Goal: Task Accomplishment & Management: Manage account settings

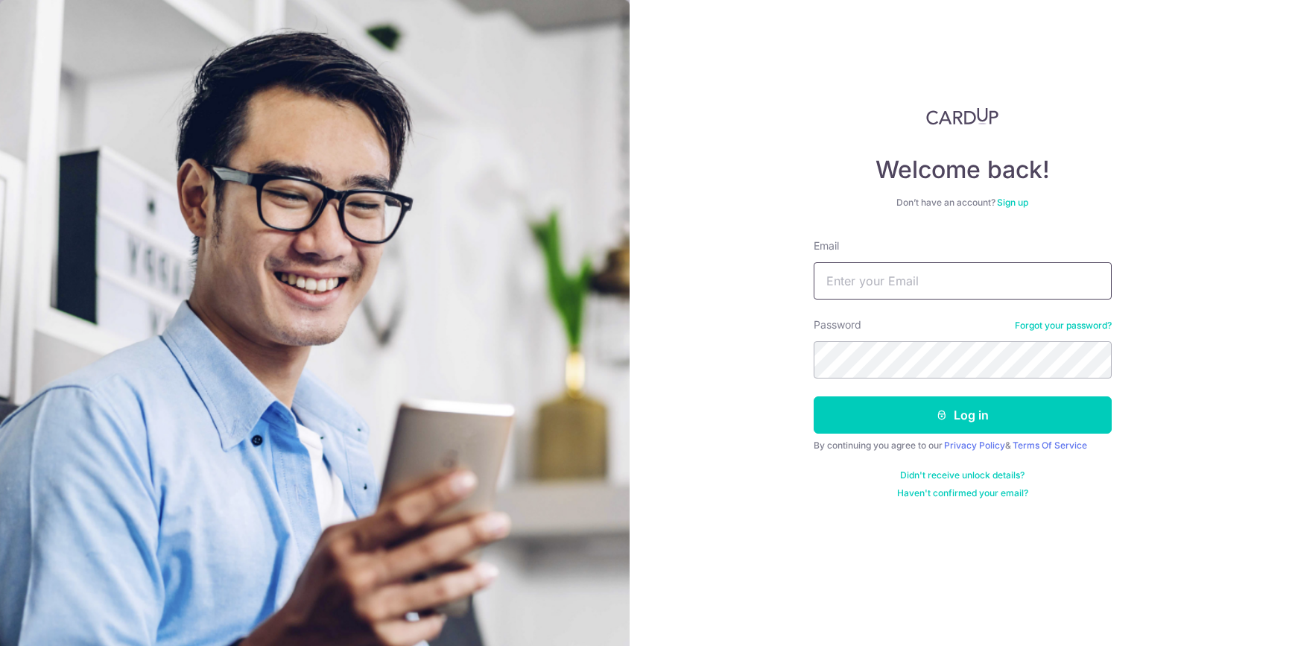
click at [895, 276] on input "Email" at bounding box center [963, 280] width 298 height 37
type input "[EMAIL_ADDRESS][DOMAIN_NAME]"
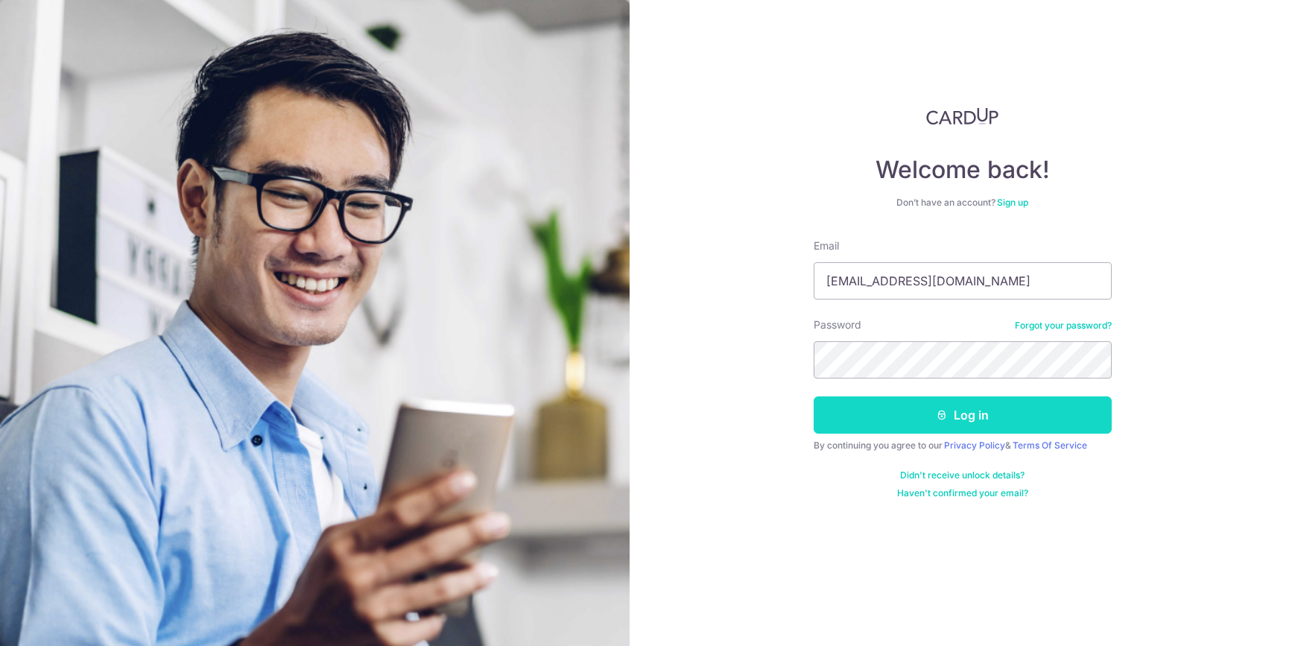
click at [948, 411] on button "Log in" at bounding box center [963, 415] width 298 height 37
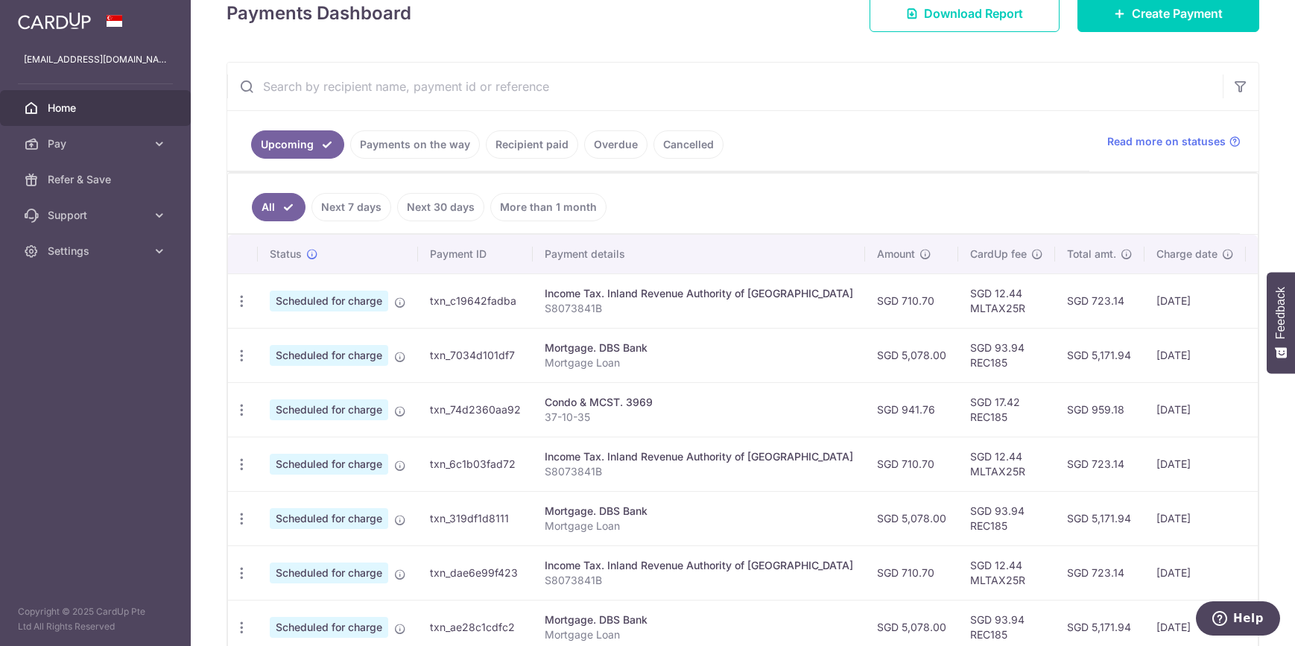
scroll to position [241, 0]
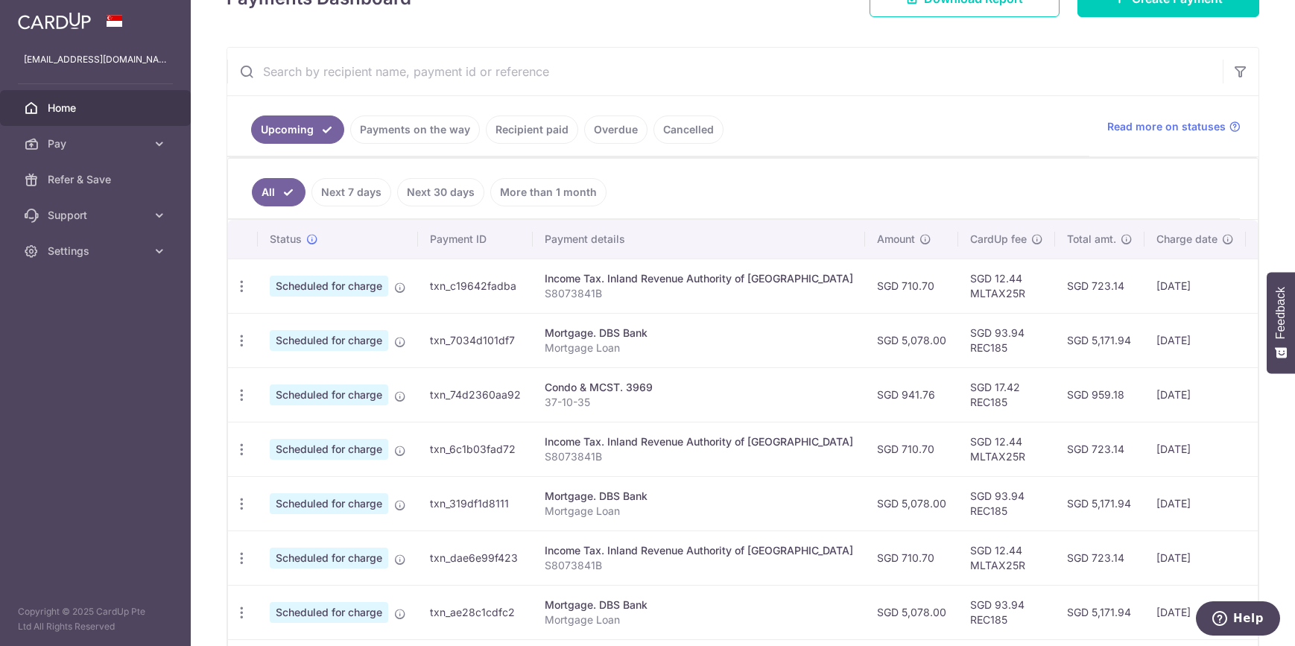
drag, startPoint x: 1113, startPoint y: 394, endPoint x: 1134, endPoint y: 394, distance: 21.6
click at [1145, 394] on td "17/10/2025" at bounding box center [1195, 394] width 101 height 54
click at [1145, 412] on td "17/10/2025" at bounding box center [1195, 394] width 101 height 54
click at [239, 399] on icon "button" at bounding box center [242, 396] width 16 height 16
click at [318, 471] on span "Cancel payment" at bounding box center [321, 473] width 100 height 18
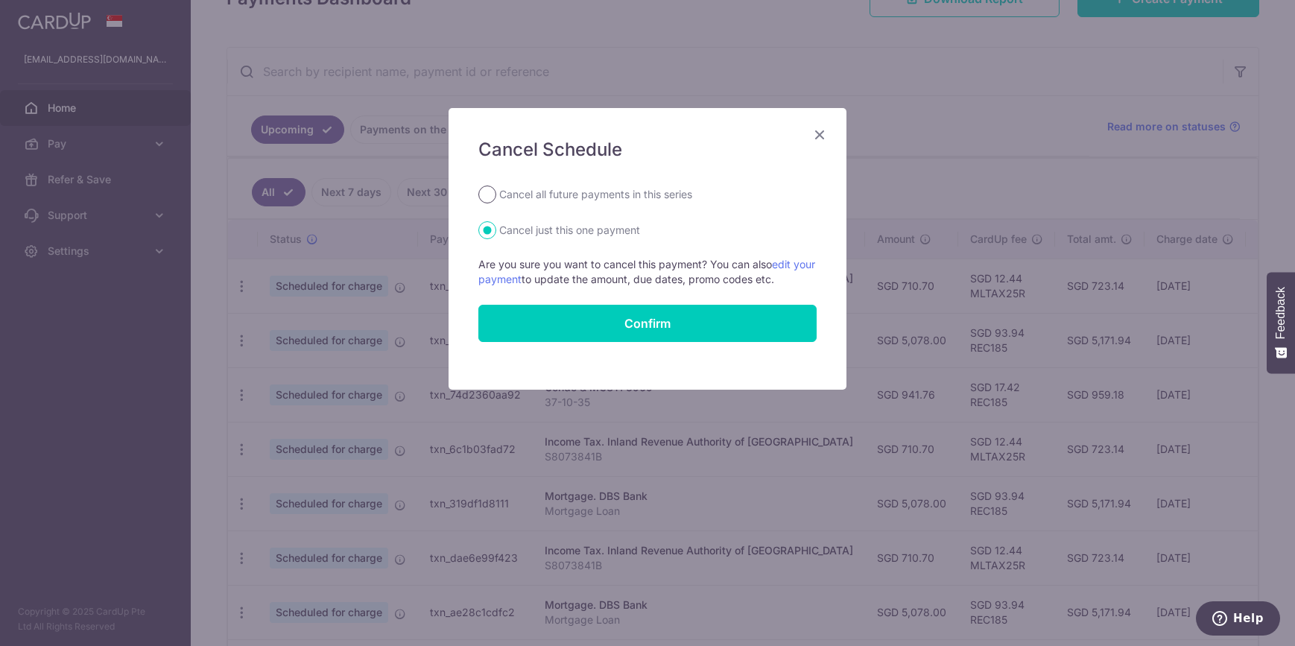
click at [488, 194] on input "Cancel all future payments in this series" at bounding box center [488, 195] width 18 height 18
radio input "true"
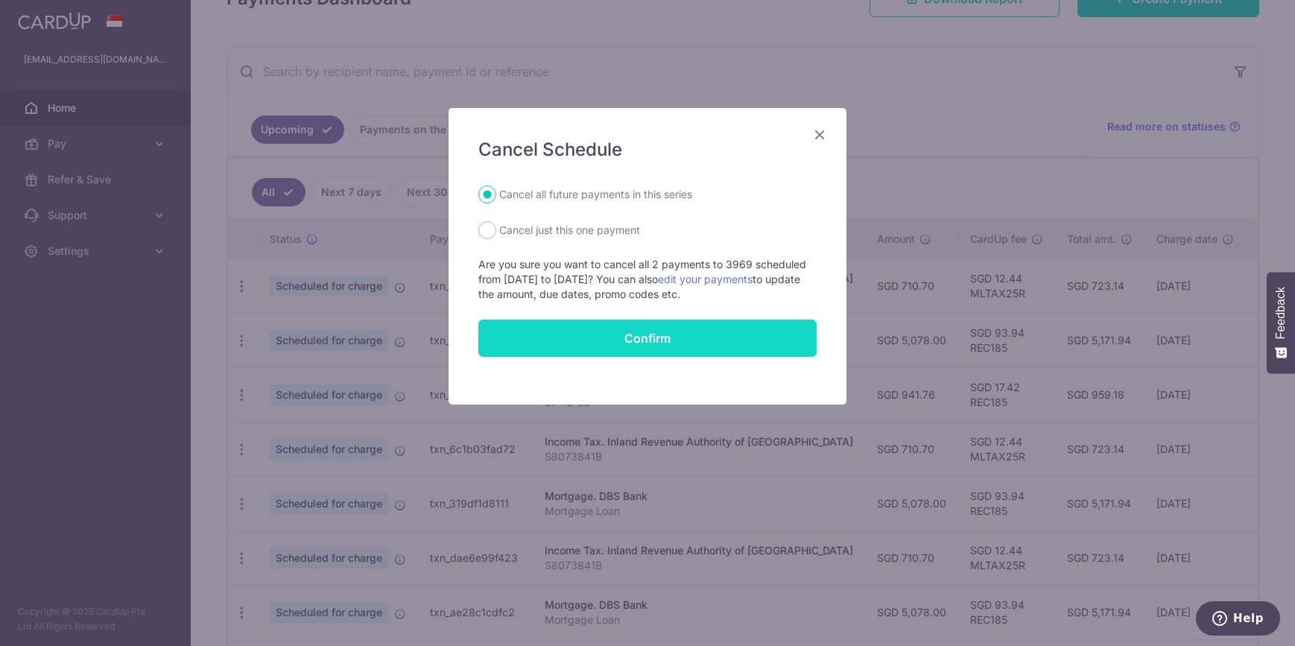
click at [661, 340] on button "Confirm" at bounding box center [648, 338] width 338 height 37
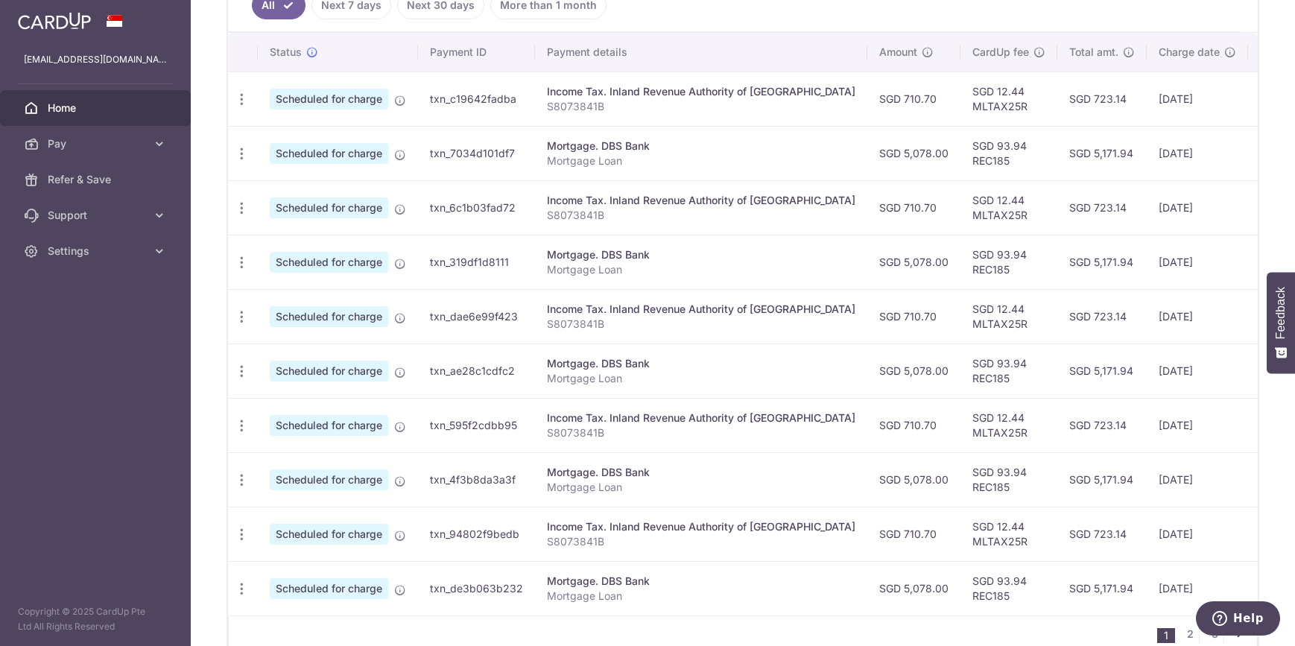
scroll to position [514, 0]
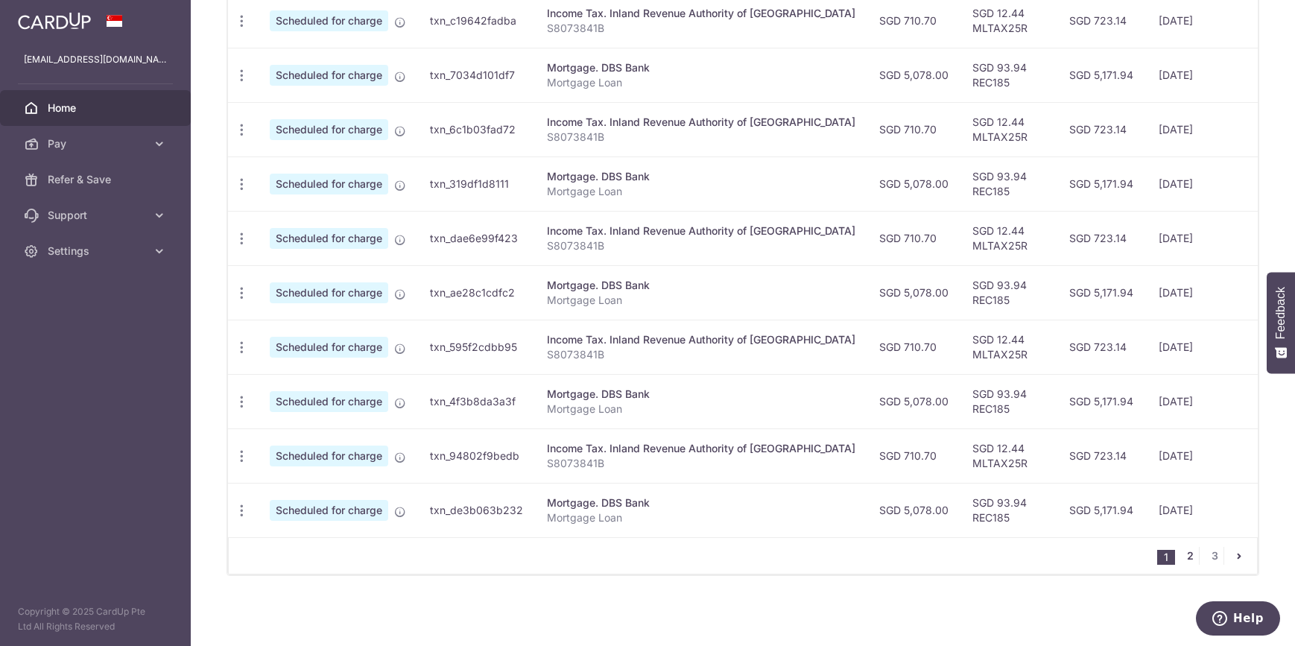
click at [1183, 555] on link "2" at bounding box center [1190, 556] width 18 height 18
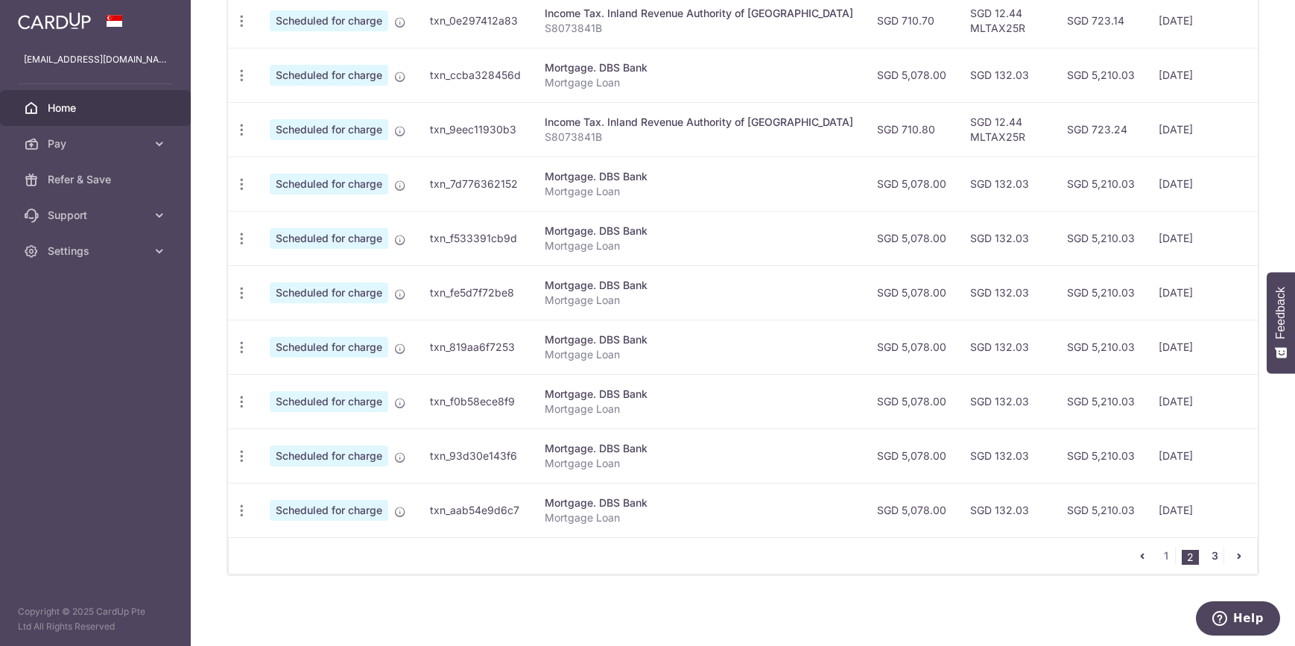
click at [1208, 552] on link "3" at bounding box center [1215, 556] width 18 height 18
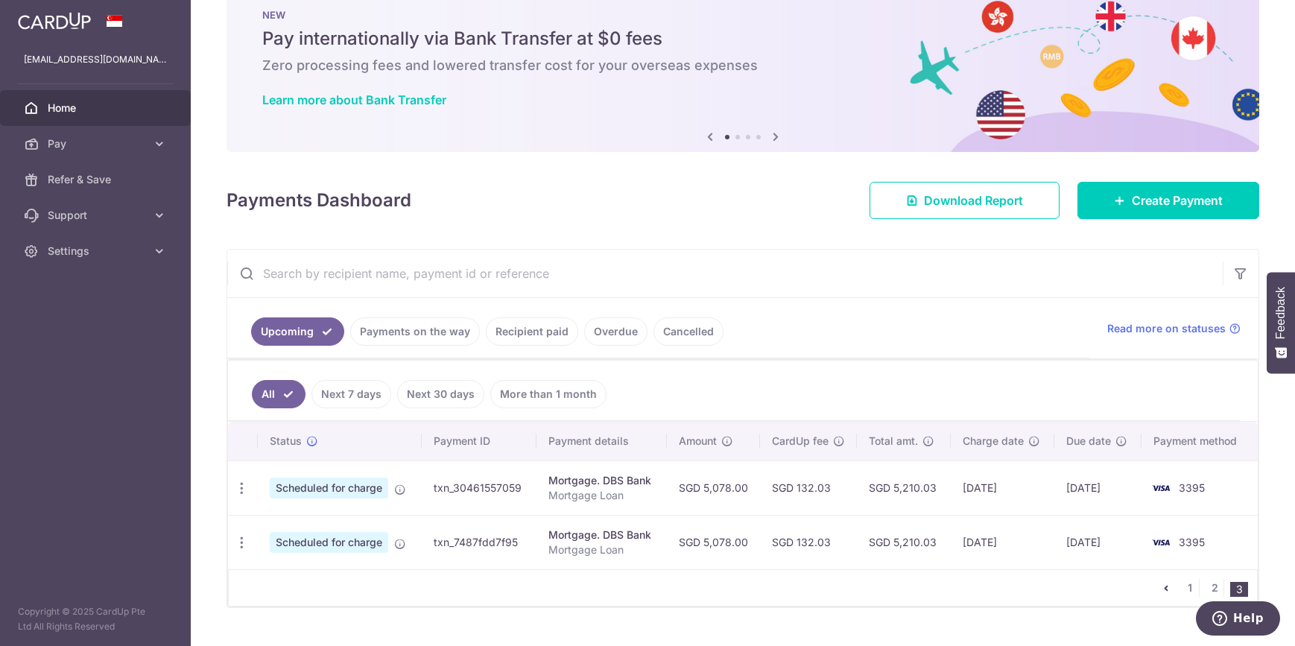
scroll to position [70, 0]
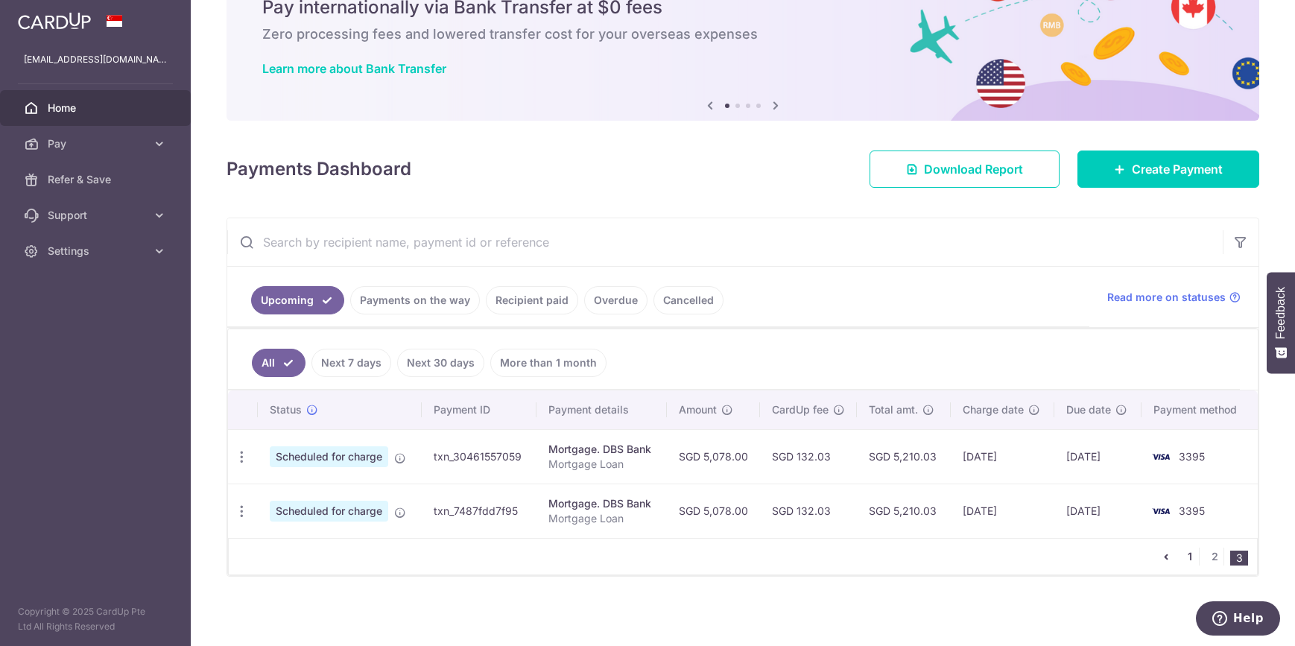
click at [1181, 554] on link "1" at bounding box center [1190, 557] width 18 height 18
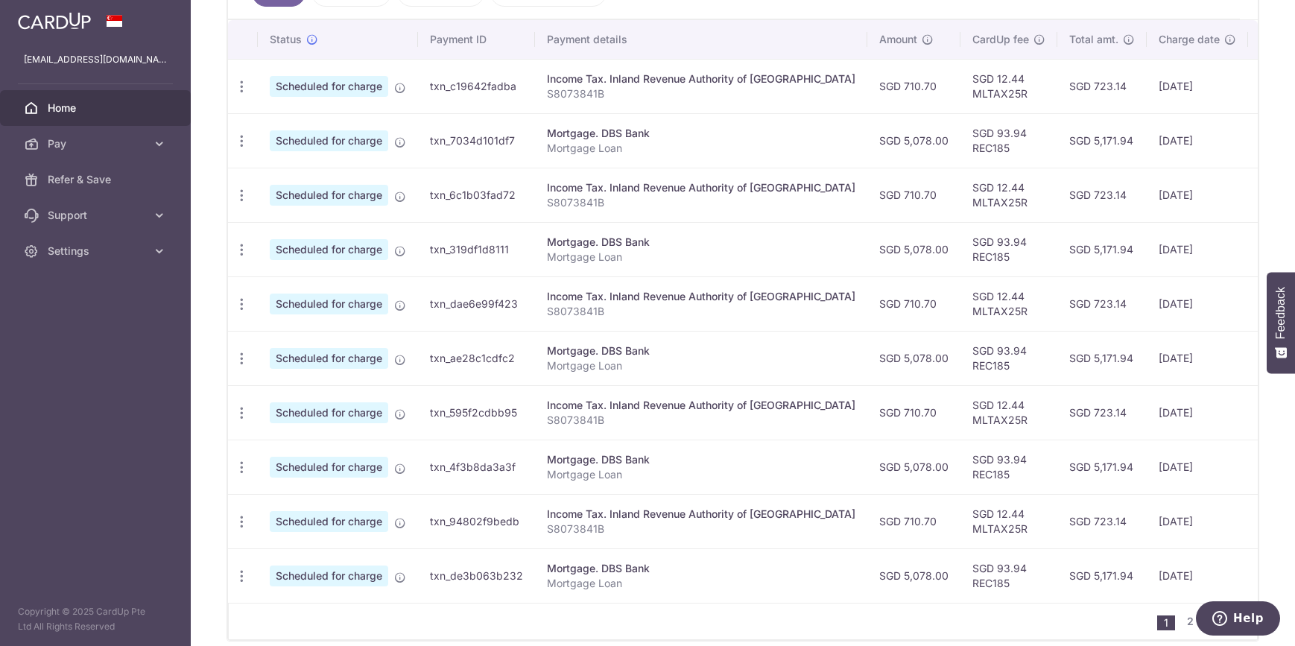
scroll to position [477, 0]
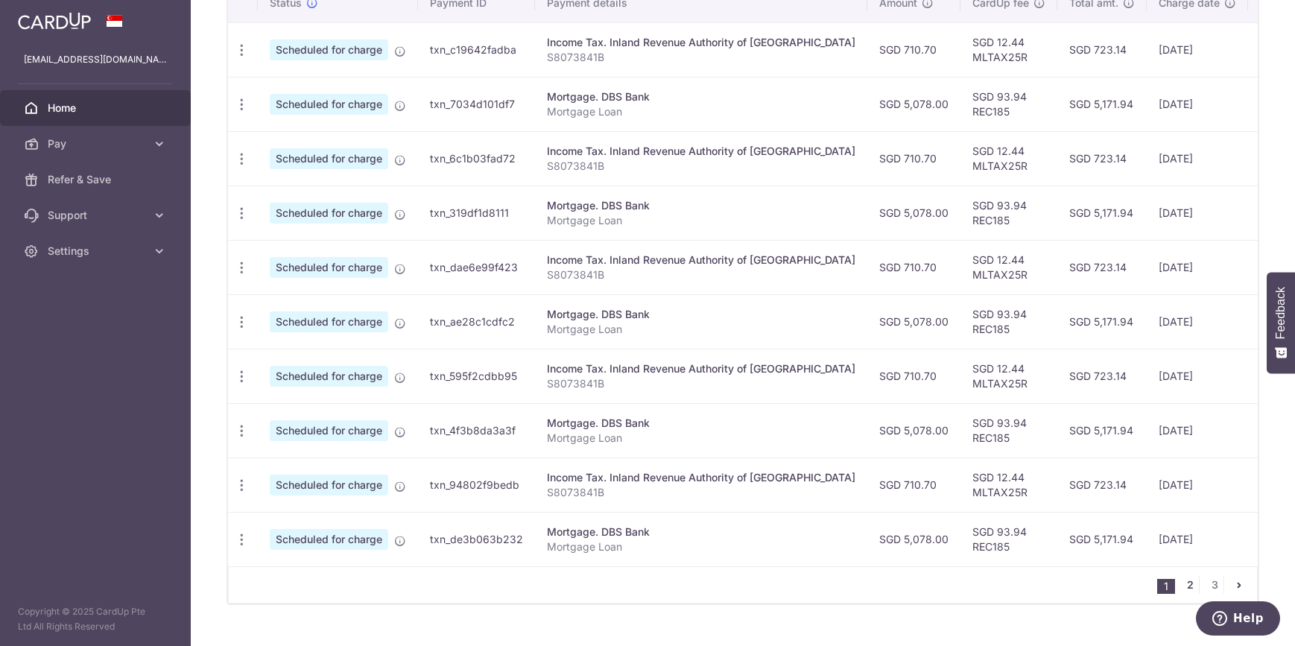
click at [1181, 594] on link "2" at bounding box center [1190, 585] width 18 height 18
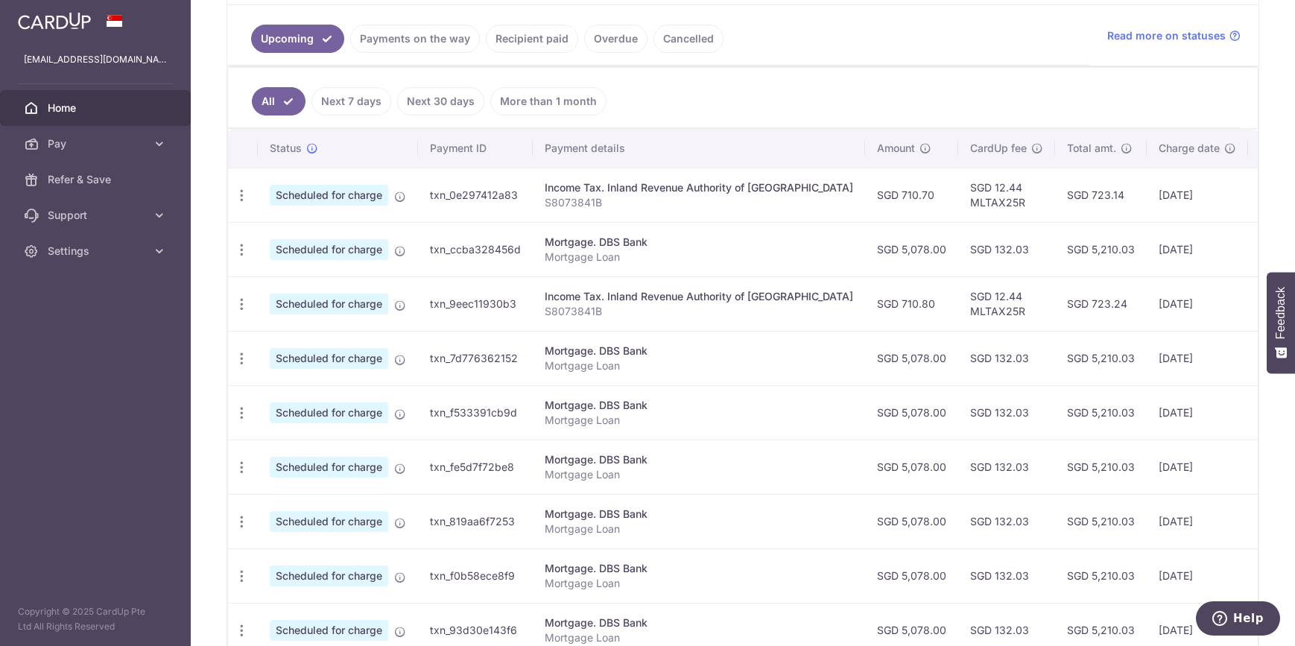
scroll to position [341, 0]
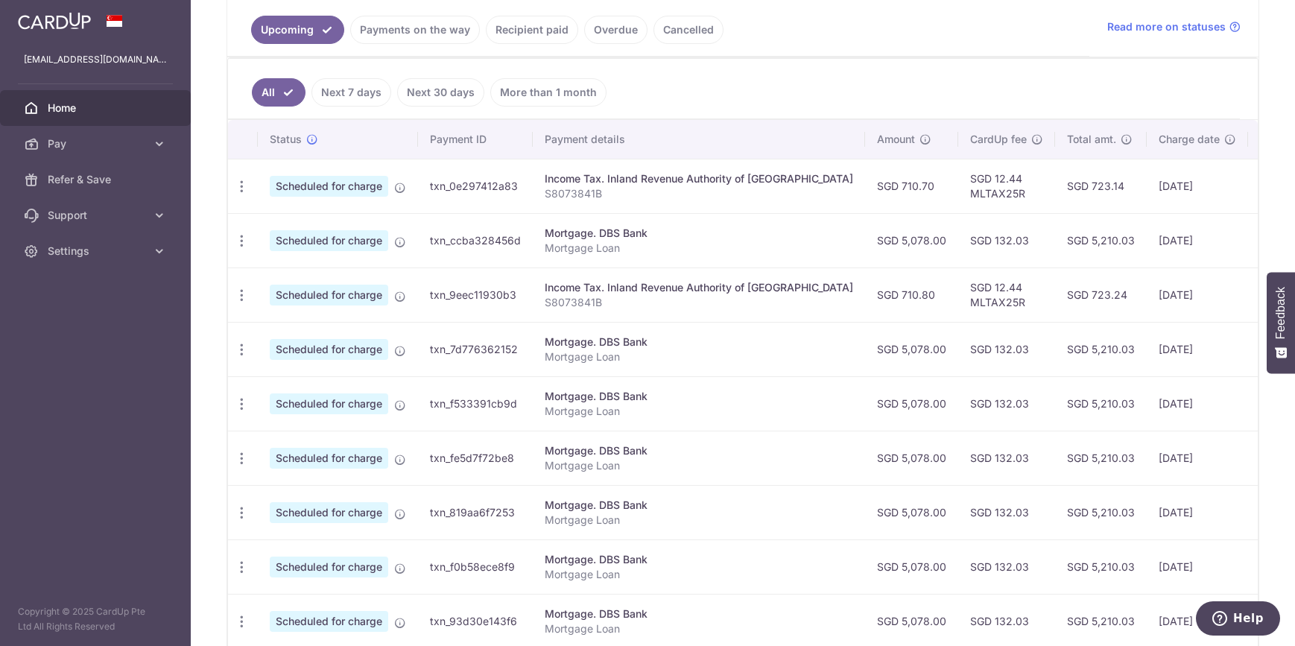
drag, startPoint x: 1105, startPoint y: 239, endPoint x: 1161, endPoint y: 240, distance: 56.7
click at [1161, 240] on td "24/02/2026" at bounding box center [1197, 240] width 101 height 54
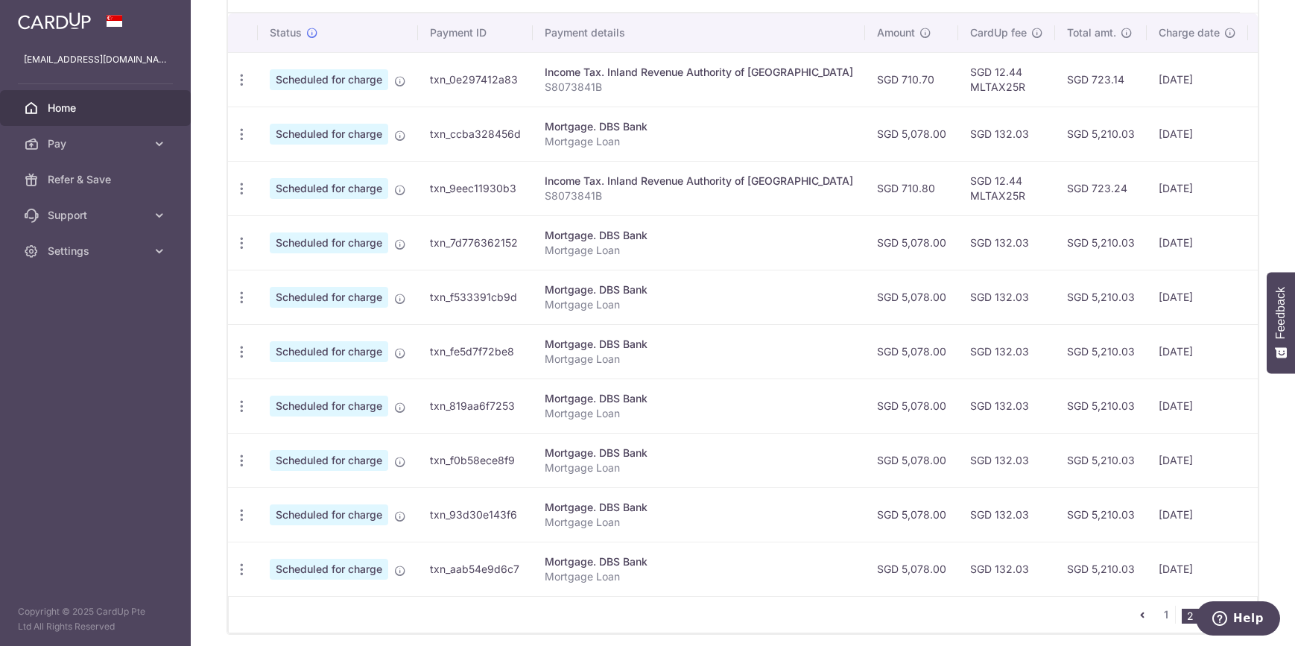
scroll to position [477, 0]
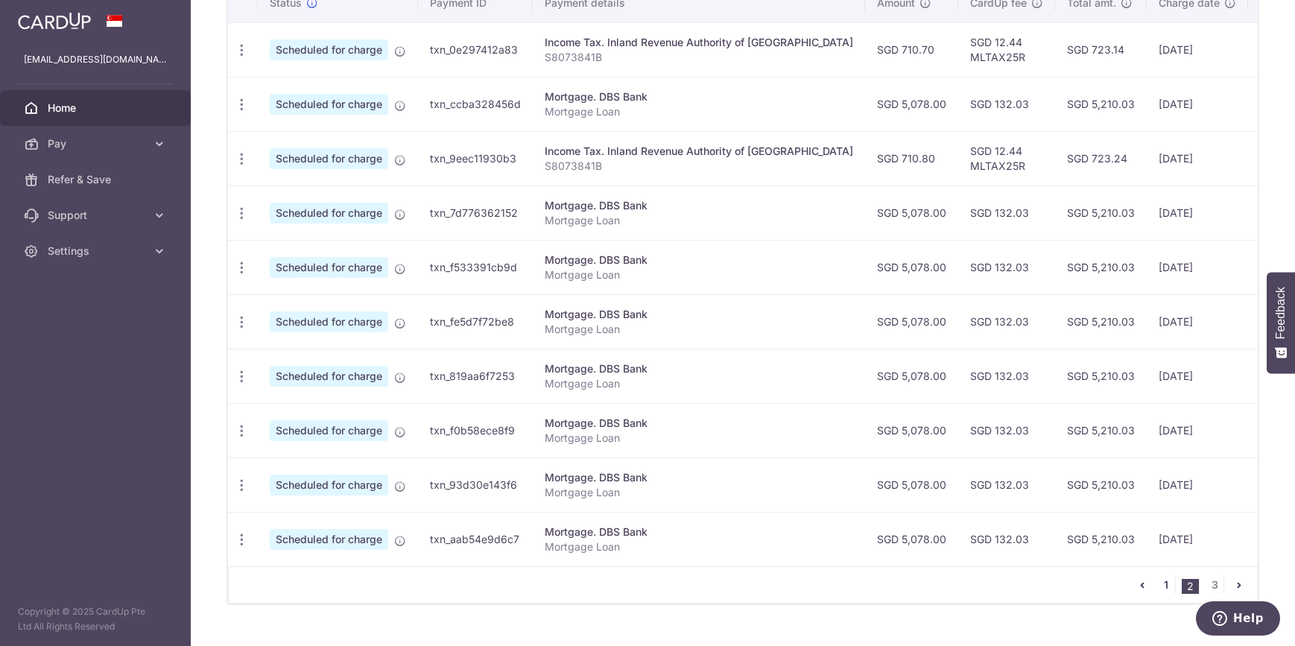
click at [1161, 592] on link "1" at bounding box center [1167, 585] width 18 height 18
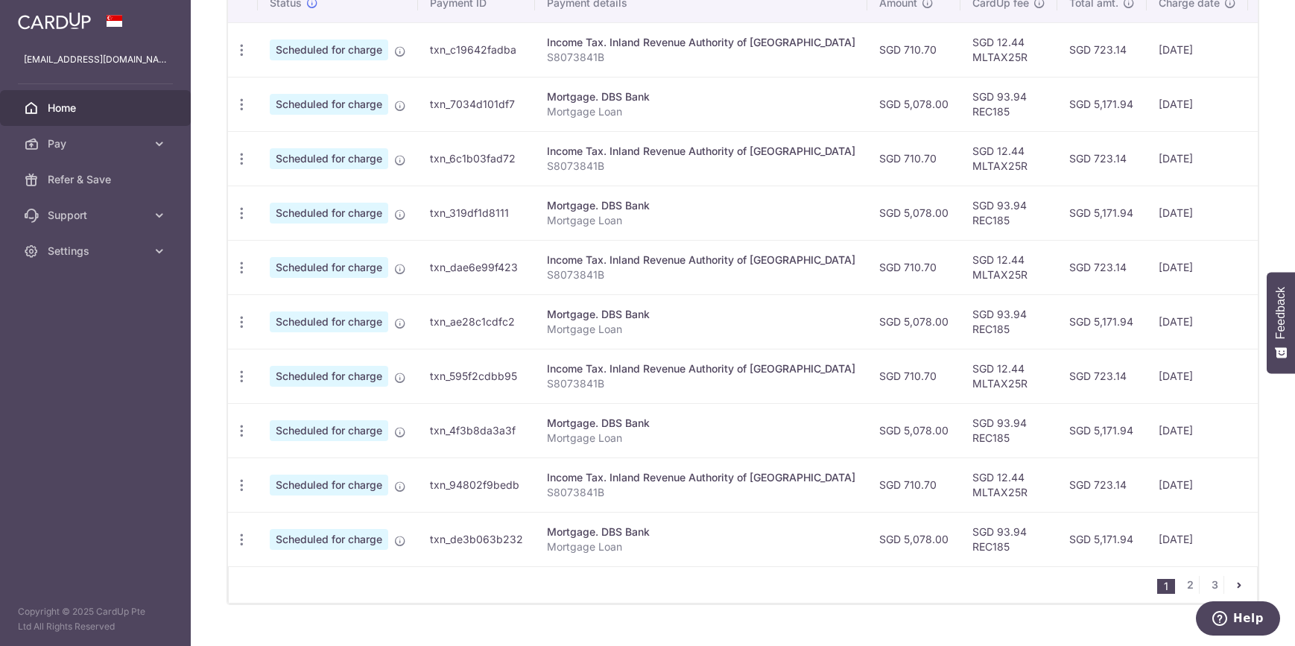
scroll to position [0, 0]
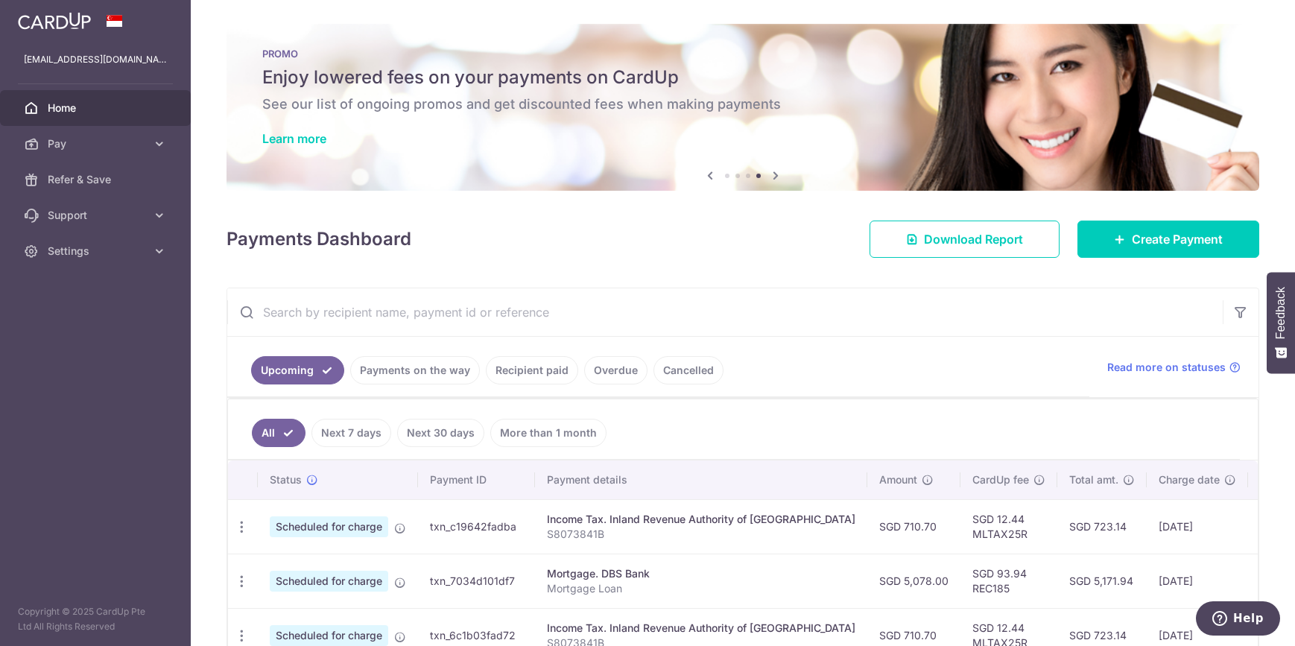
click at [698, 372] on link "Cancelled" at bounding box center [689, 370] width 70 height 28
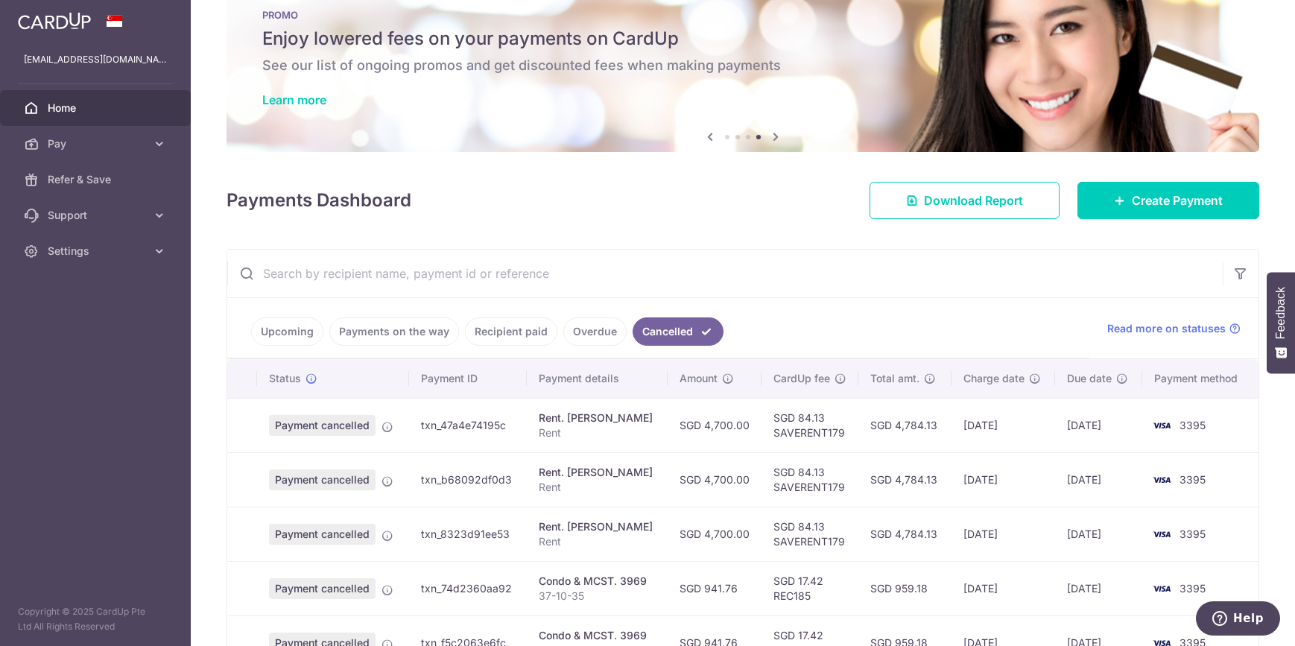
scroll to position [68, 0]
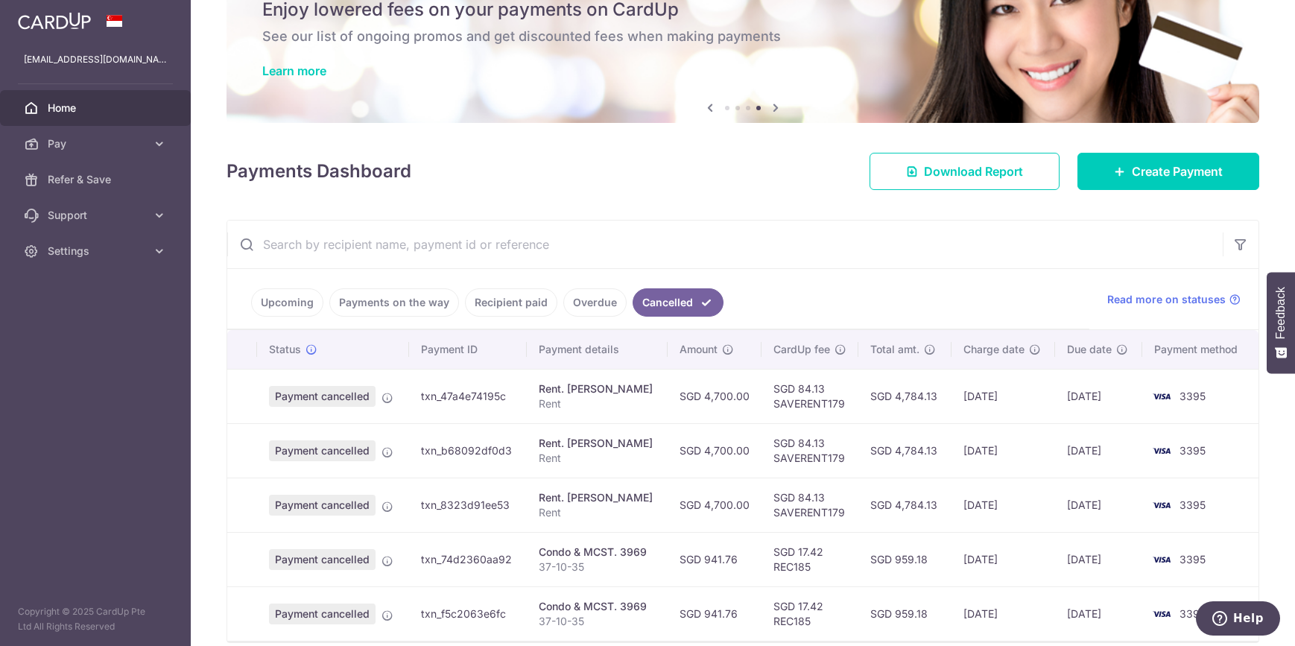
click at [287, 298] on link "Upcoming" at bounding box center [287, 302] width 72 height 28
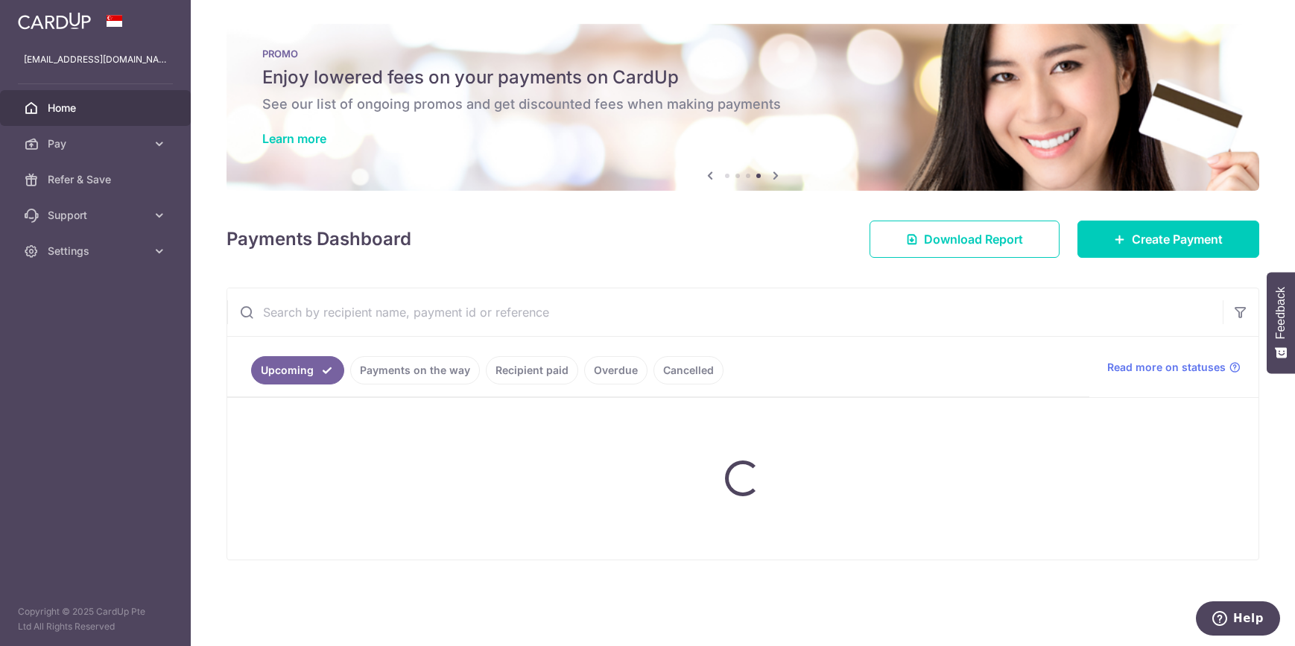
scroll to position [0, 0]
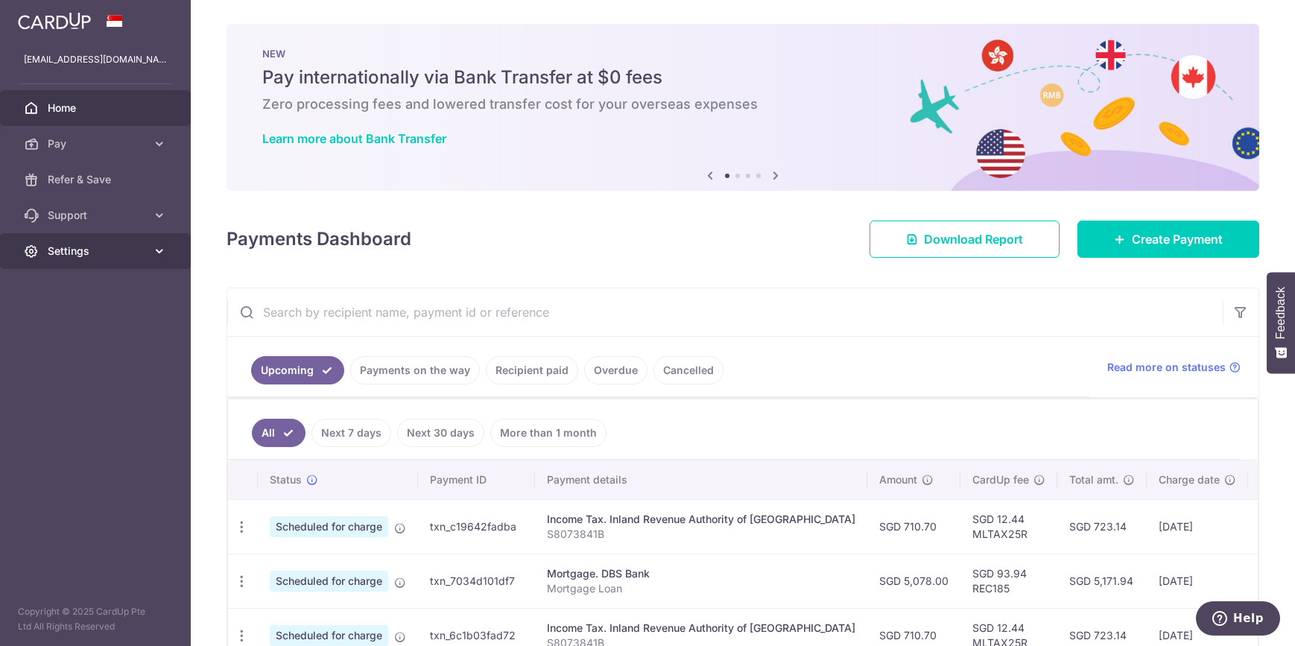
click at [74, 252] on span "Settings" at bounding box center [97, 251] width 98 height 15
click at [66, 317] on span "Logout" at bounding box center [97, 322] width 98 height 15
